Goal: Transaction & Acquisition: Purchase product/service

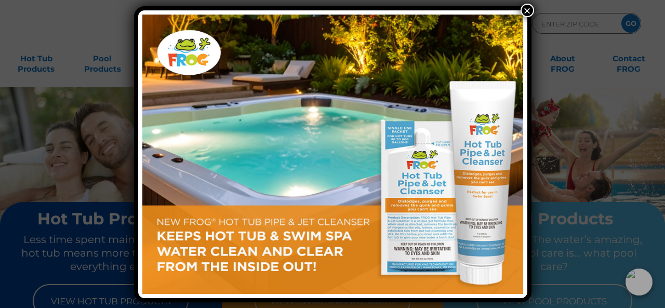
click at [525, 11] on button "×" at bounding box center [528, 11] width 14 height 14
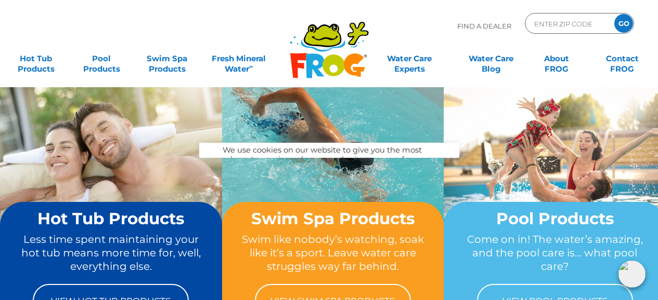
click at [325, 177] on img at bounding box center [333, 170] width 222 height 166
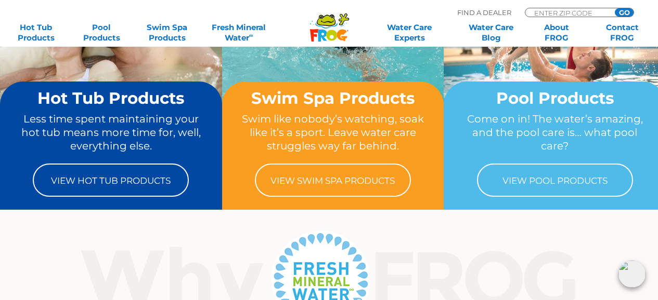
scroll to position [123, 0]
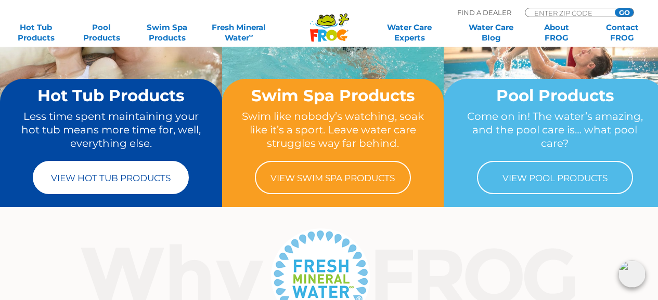
click at [71, 177] on link "View Hot Tub Products" at bounding box center [111, 177] width 156 height 33
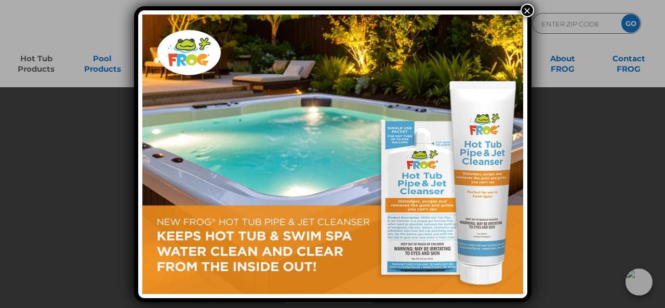
click at [526, 14] on button "×" at bounding box center [528, 11] width 14 height 14
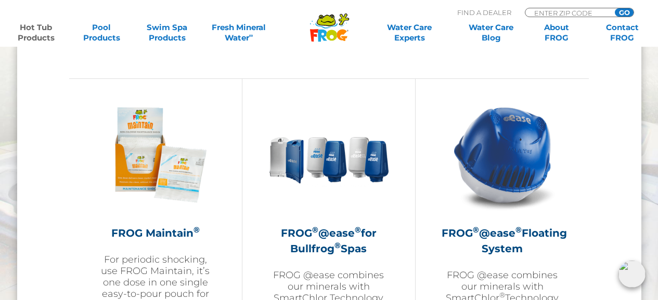
scroll to position [1135, 0]
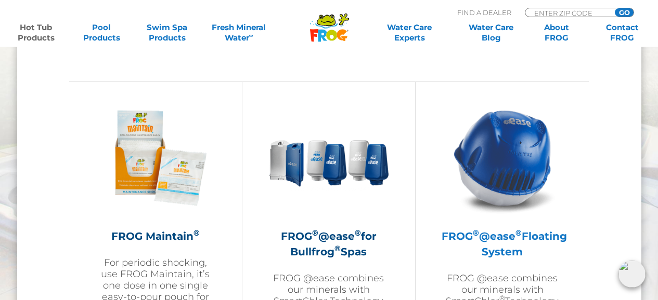
click at [511, 165] on img at bounding box center [502, 158] width 121 height 121
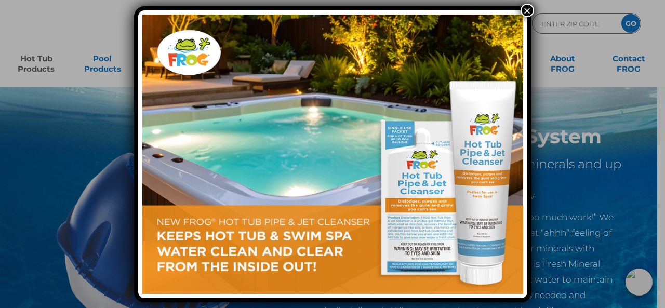
click at [530, 11] on button "×" at bounding box center [528, 11] width 14 height 14
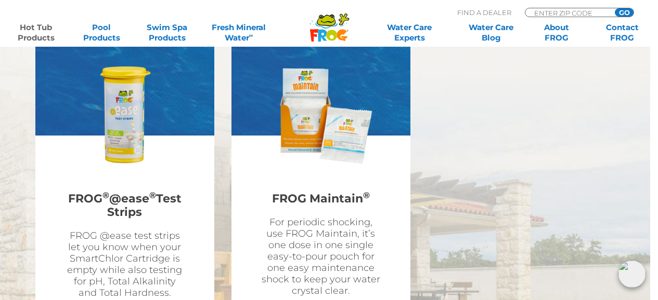
scroll to position [2889, 8]
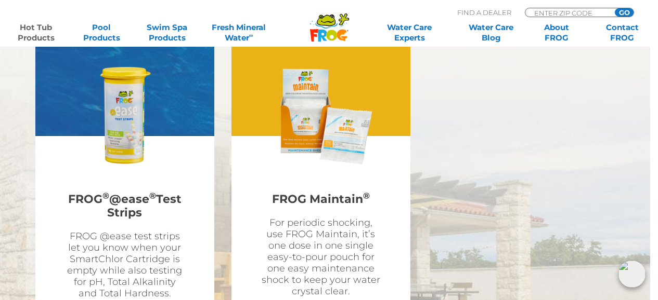
click at [330, 137] on img at bounding box center [320, 116] width 121 height 121
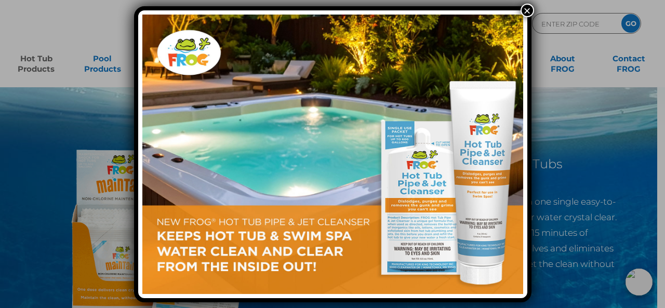
click at [528, 14] on button "×" at bounding box center [528, 11] width 14 height 14
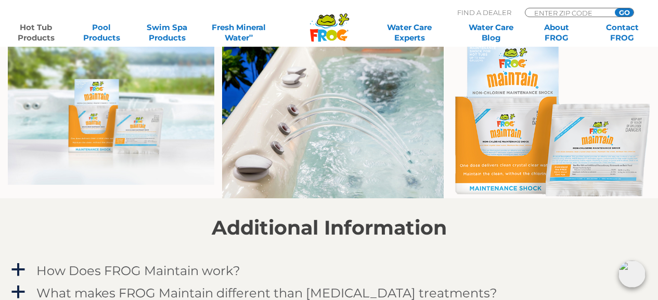
scroll to position [709, 0]
